Goal: Task Accomplishment & Management: Use online tool/utility

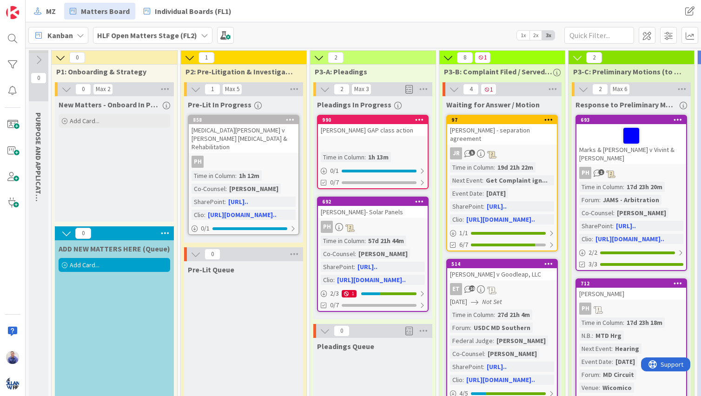
click at [163, 33] on b "HLF Open Matters Stage (FL2)" at bounding box center [147, 35] width 100 height 9
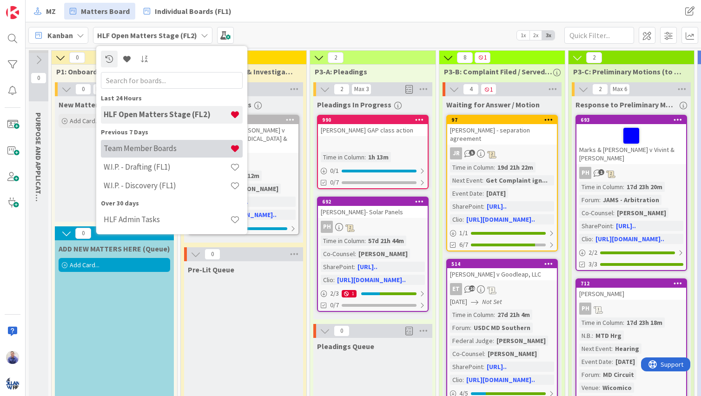
click at [172, 153] on div "Team Member Boards" at bounding box center [172, 149] width 142 height 18
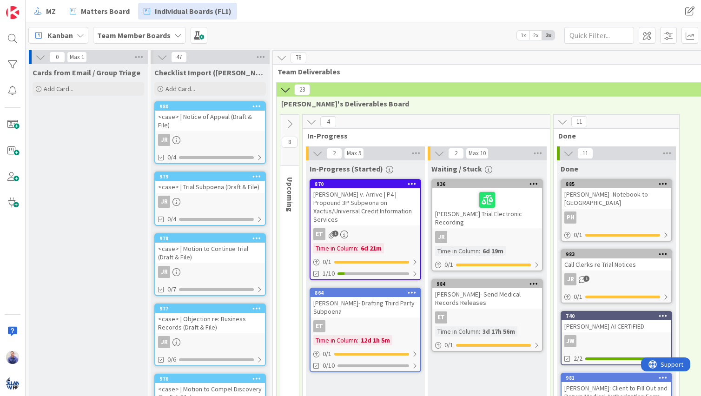
click at [292, 123] on icon at bounding box center [290, 124] width 10 height 10
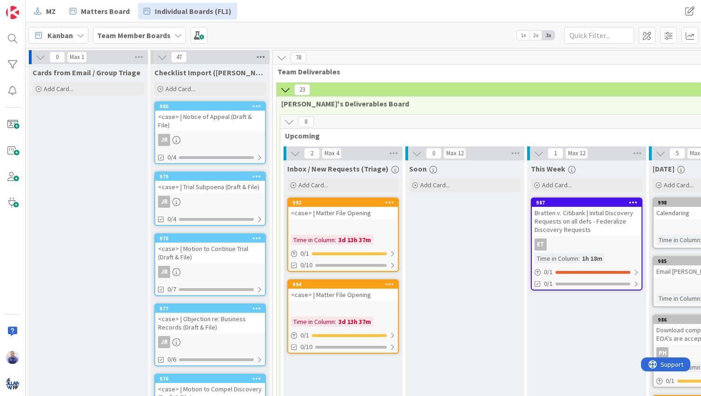
click at [264, 57] on icon at bounding box center [261, 57] width 12 height 14
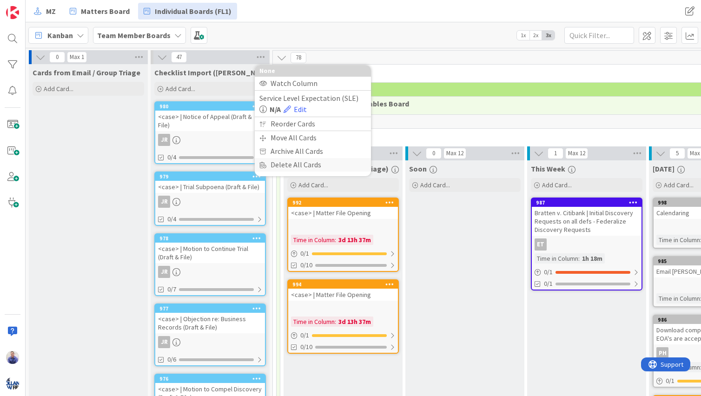
click at [288, 168] on div "Delete All Cards" at bounding box center [313, 164] width 116 height 13
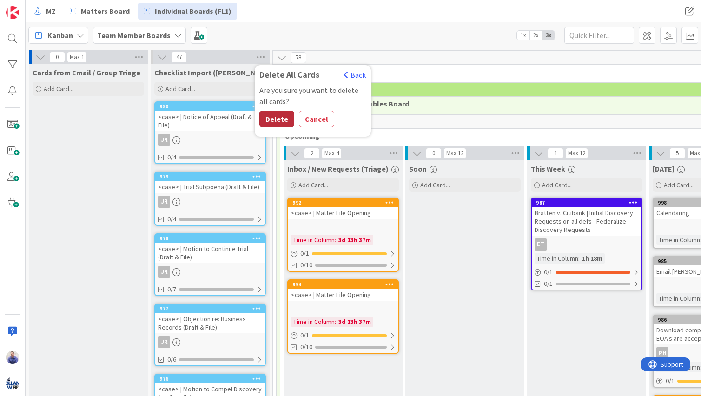
click at [273, 122] on button "Delete" at bounding box center [276, 119] width 35 height 17
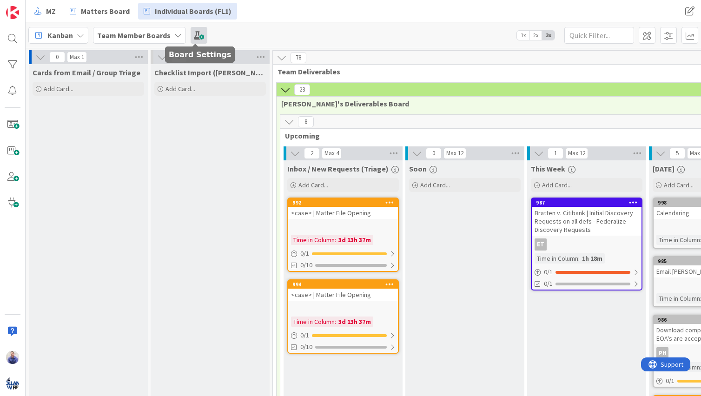
click at [195, 34] on span at bounding box center [199, 35] width 17 height 17
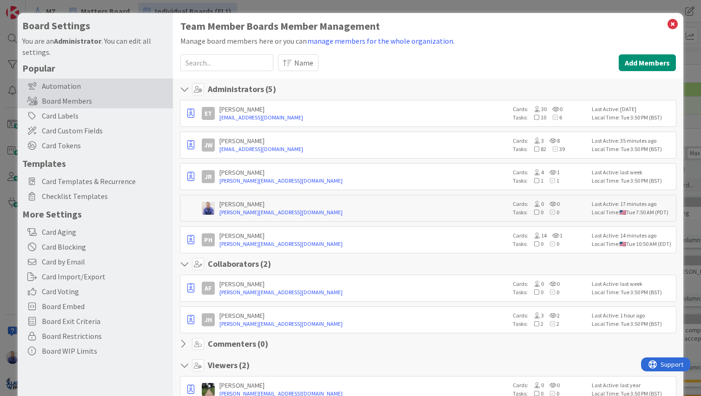
click at [49, 86] on div "Automation" at bounding box center [95, 86] width 155 height 15
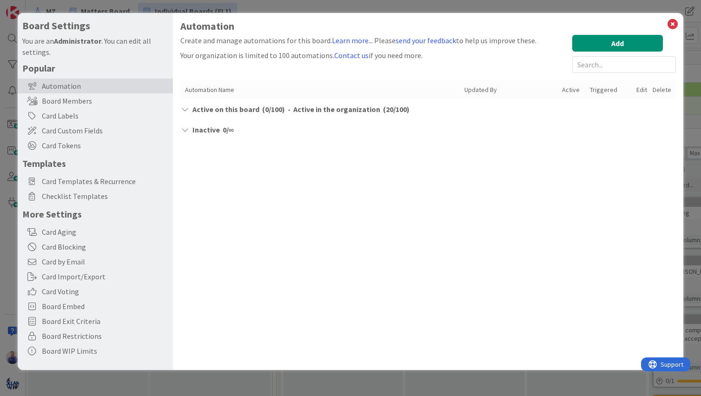
click at [185, 109] on icon at bounding box center [184, 109] width 9 height 7
click at [675, 23] on icon at bounding box center [673, 24] width 12 height 13
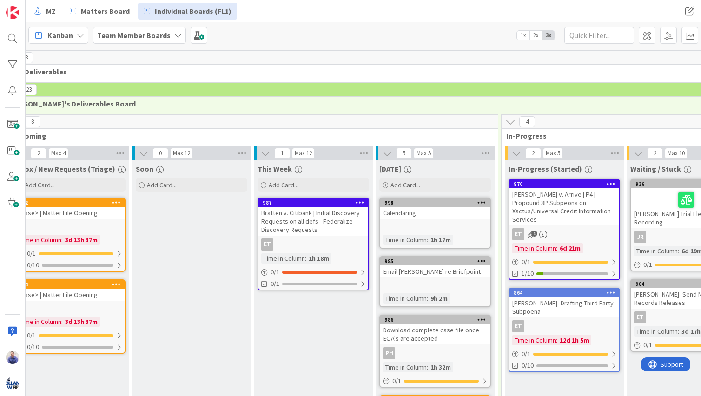
scroll to position [0, 205]
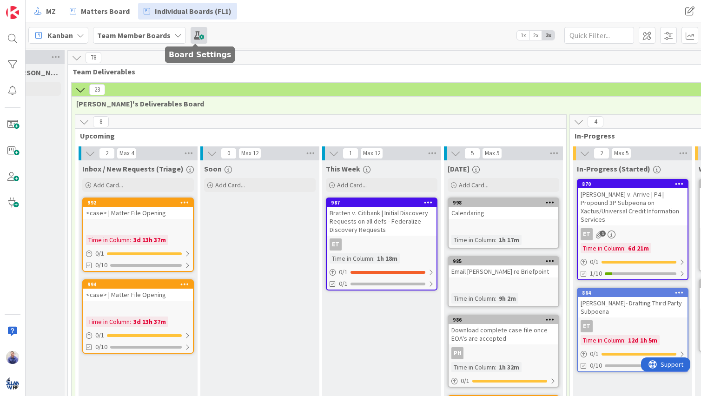
click at [196, 34] on span at bounding box center [199, 35] width 17 height 17
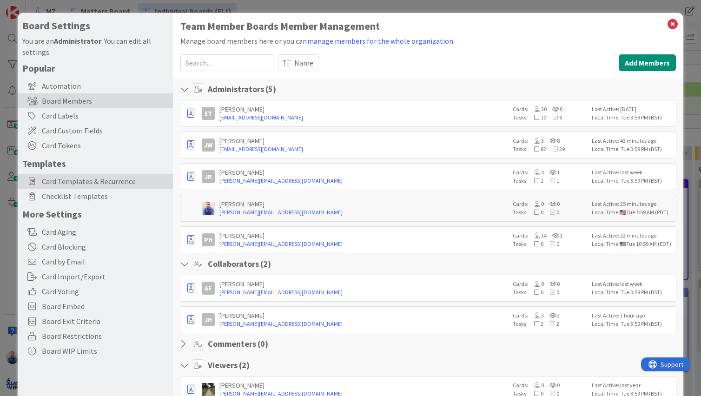
click at [86, 178] on span "Card Templates & Recurrence" at bounding box center [105, 181] width 126 height 11
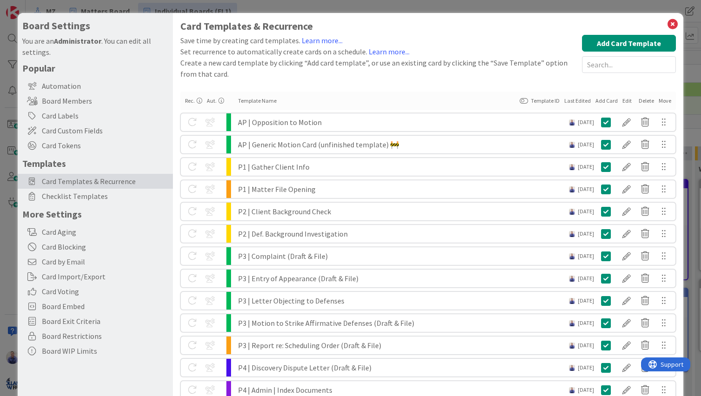
click at [306, 121] on div "AP | Opposition to Motion" at bounding box center [403, 122] width 331 height 18
click at [621, 122] on div at bounding box center [626, 122] width 19 height 16
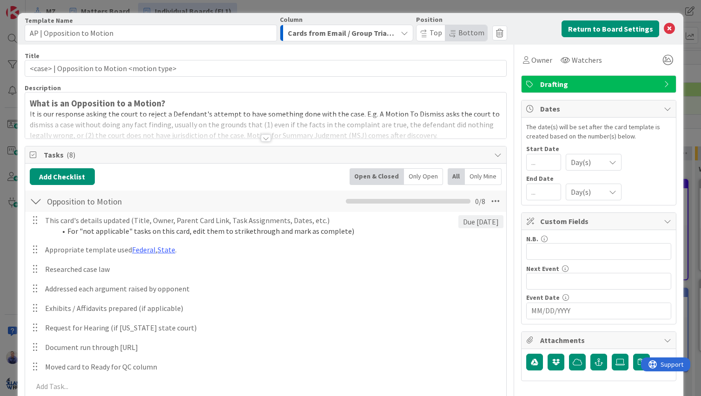
scroll to position [205, 0]
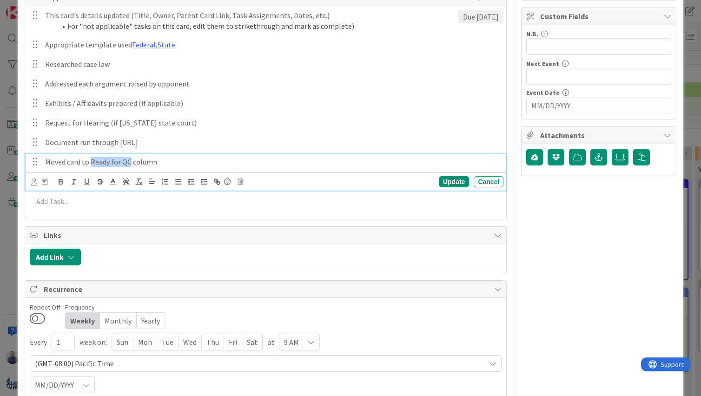
drag, startPoint x: 131, startPoint y: 162, endPoint x: 92, endPoint y: 163, distance: 39.1
click at [92, 163] on p "Moved card to Ready for QC column" at bounding box center [272, 162] width 455 height 11
click at [147, 163] on p "Moved card to "Triage" column" at bounding box center [272, 162] width 455 height 11
drag, startPoint x: 231, startPoint y: 165, endPoint x: 35, endPoint y: 165, distance: 195.7
click at [41, 165] on div "Moved card to "Triage" column for appropriate person" at bounding box center [272, 162] width 462 height 16
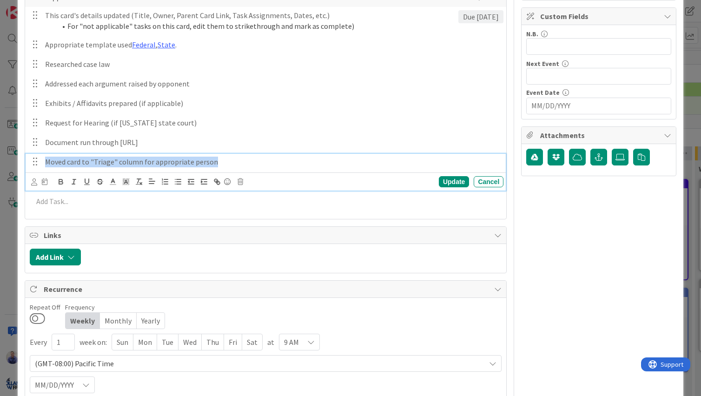
copy p "Moved card to "Triage" column for appropriate person"
click at [439, 182] on div "Update" at bounding box center [454, 181] width 30 height 11
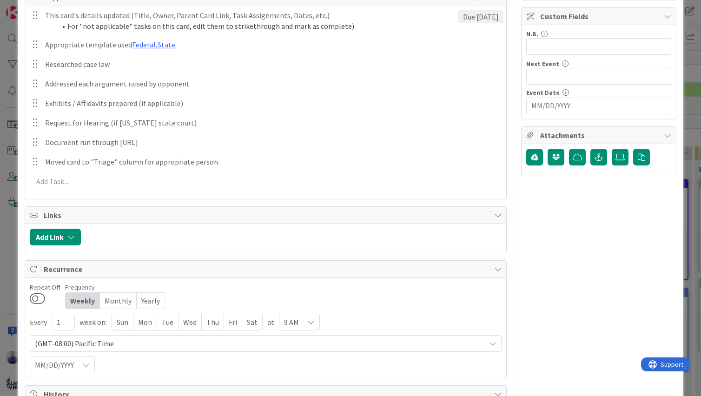
scroll to position [0, 0]
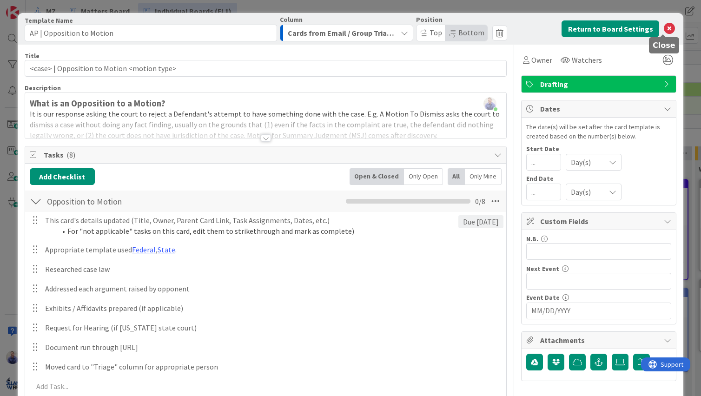
drag, startPoint x: 666, startPoint y: 33, endPoint x: 648, endPoint y: 28, distance: 18.6
click at [666, 33] on icon at bounding box center [669, 28] width 11 height 11
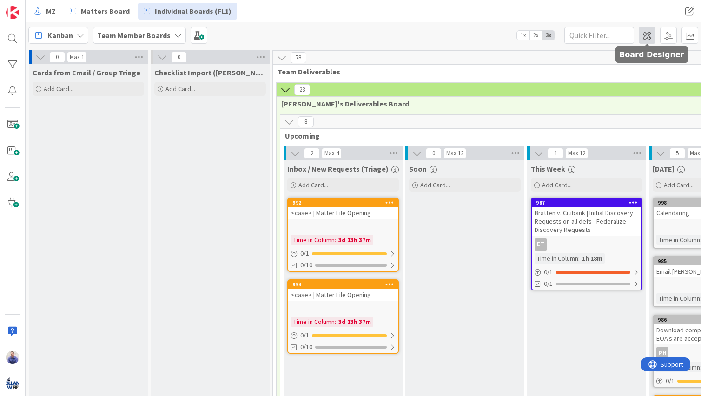
click at [644, 38] on span at bounding box center [647, 35] width 17 height 17
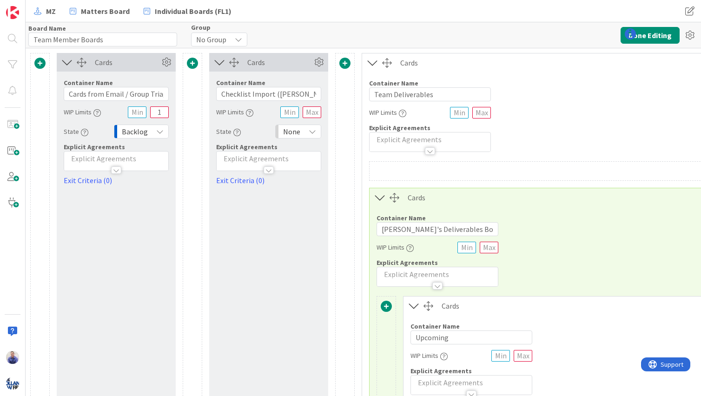
type input "Team Member Boards"
click at [320, 62] on icon at bounding box center [319, 62] width 14 height 14
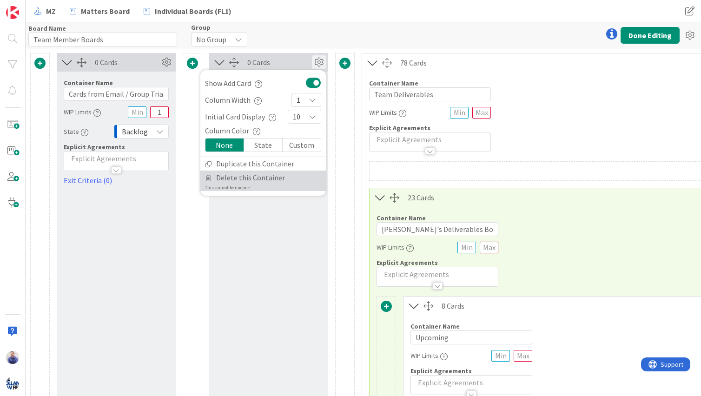
click at [291, 176] on link "Delete this Container This cannot be undone" at bounding box center [263, 181] width 126 height 20
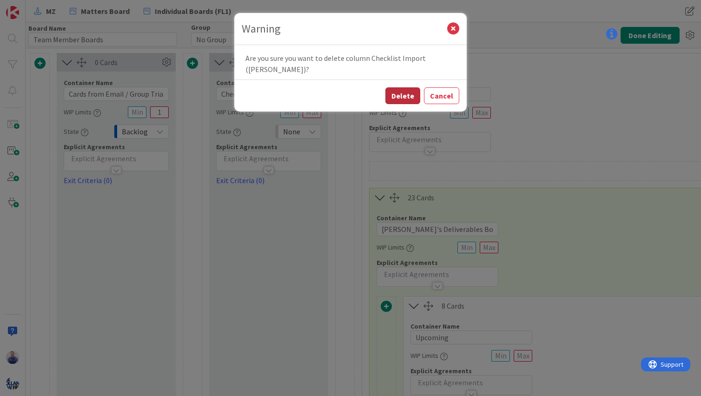
click at [406, 98] on button "Delete" at bounding box center [402, 95] width 35 height 17
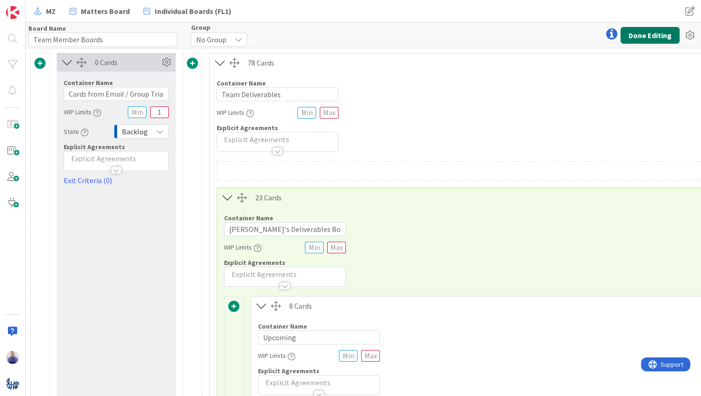
click at [642, 41] on button "Done Editing" at bounding box center [650, 35] width 59 height 17
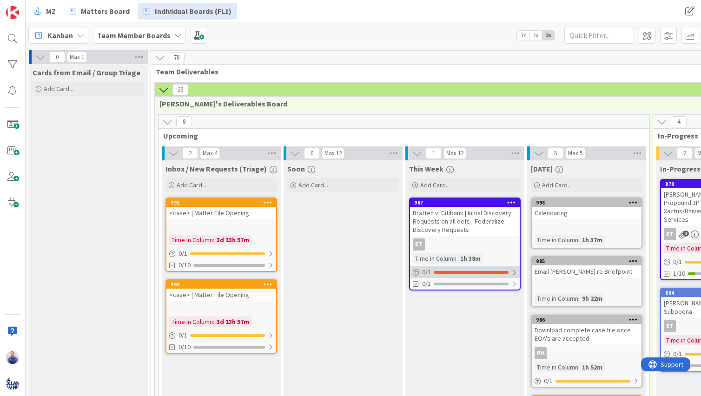
click at [512, 272] on div at bounding box center [514, 272] width 6 height 7
